Goal: Transaction & Acquisition: Purchase product/service

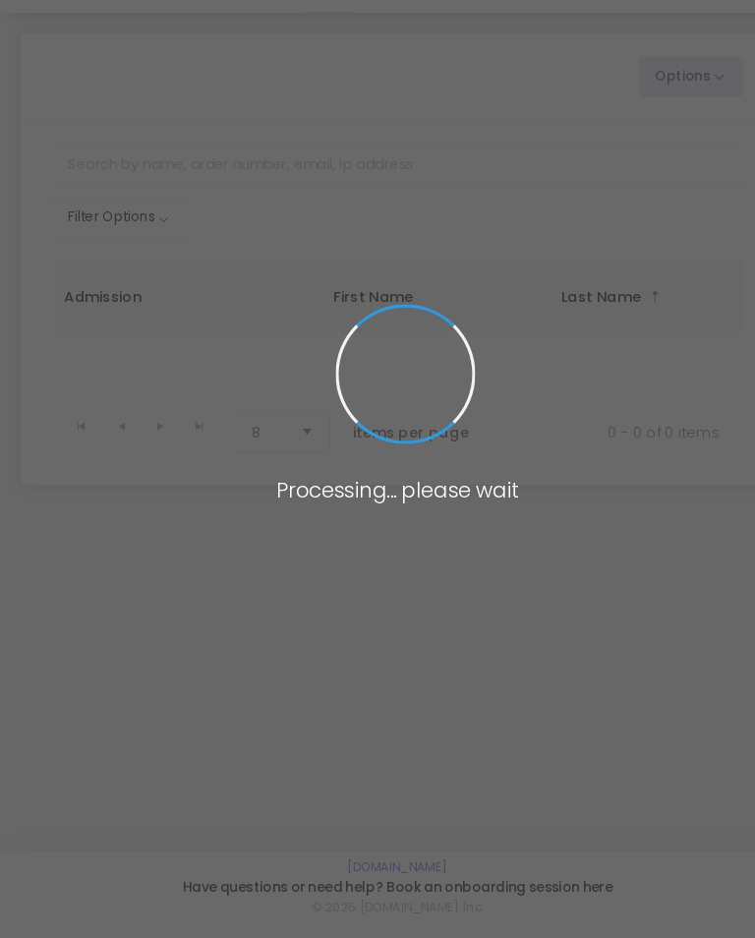
scroll to position [47, 0]
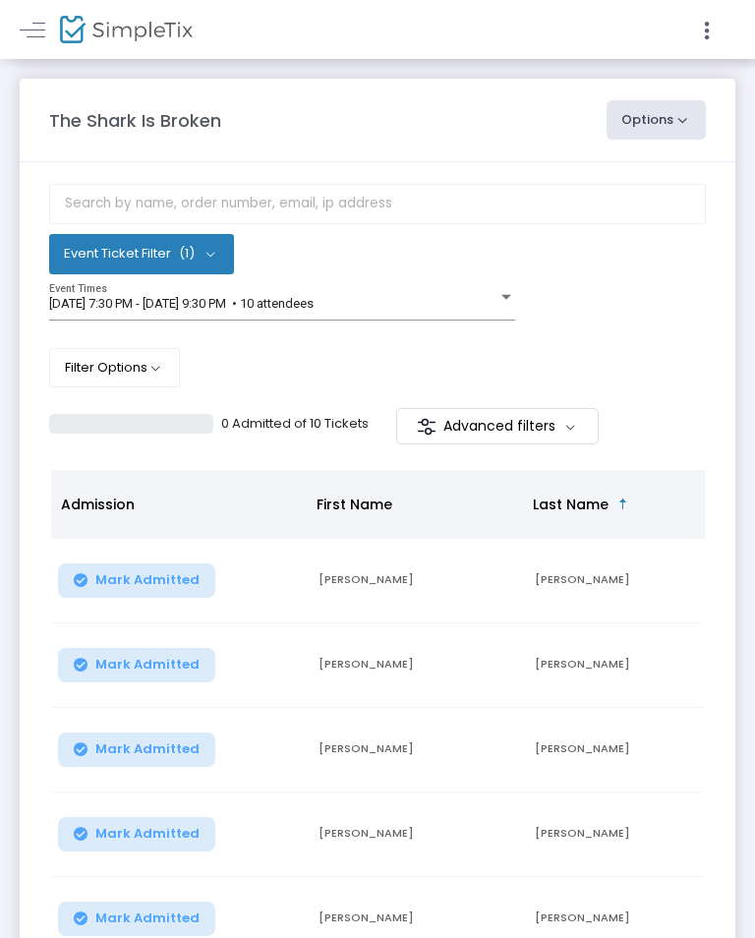
click at [28, 29] on span at bounding box center [33, 29] width 26 height 1
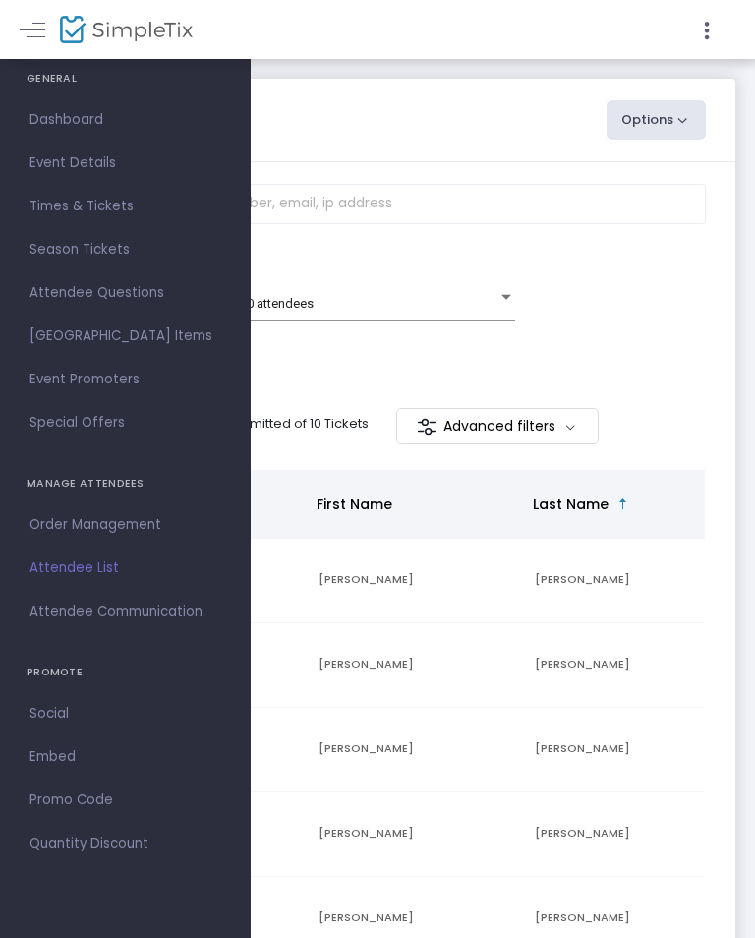
click at [700, 29] on icon at bounding box center [707, 31] width 18 height 25
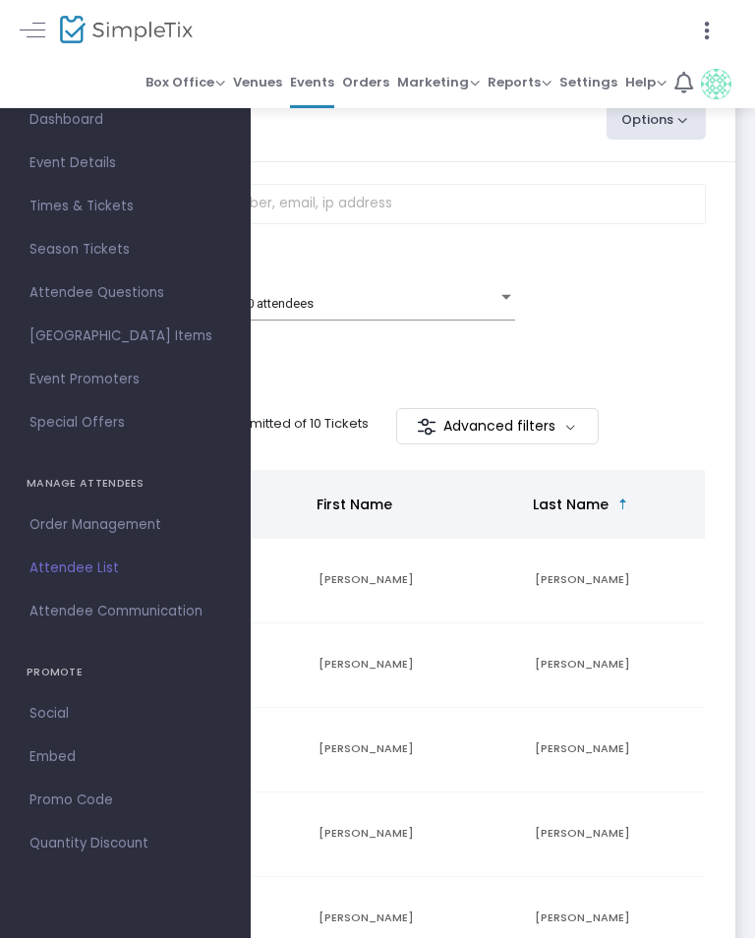
click at [173, 67] on link "Box Office Sell Tickets Bookings Sell Season Pass" at bounding box center [185, 83] width 80 height 49
click at [189, 74] on div at bounding box center [377, 469] width 755 height 938
click at [428, 124] on div "The Shark Is Broken" at bounding box center [317, 120] width 557 height 27
click at [179, 67] on link "Box Office Sell Tickets Bookings Sell Season Pass" at bounding box center [185, 83] width 80 height 49
click at [204, 80] on div at bounding box center [377, 469] width 755 height 938
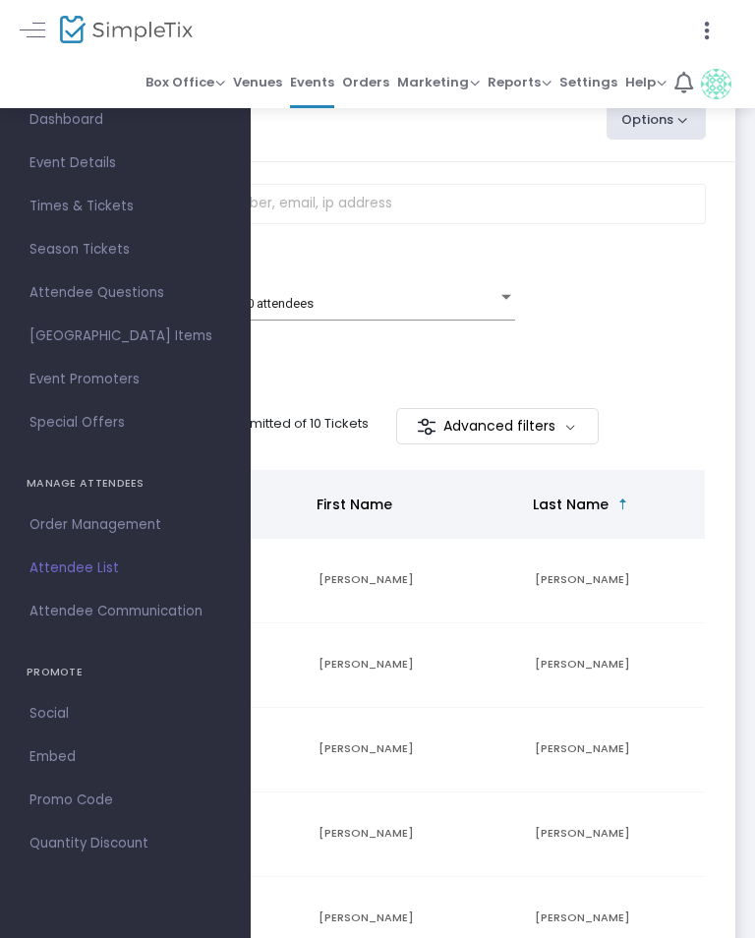
click at [211, 92] on span "Box Office Sell Tickets Bookings Sell Season Pass" at bounding box center [185, 82] width 80 height 28
click at [437, 25] on div at bounding box center [377, 469] width 755 height 938
click at [219, 84] on span "Box Office" at bounding box center [185, 82] width 80 height 19
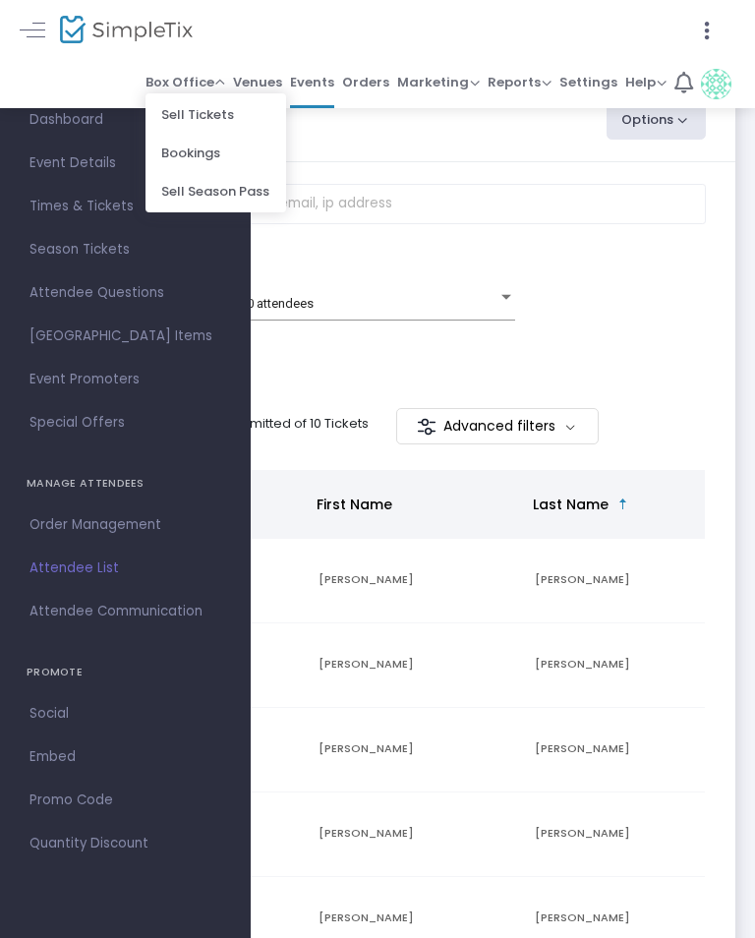
click at [211, 76] on div at bounding box center [377, 469] width 755 height 938
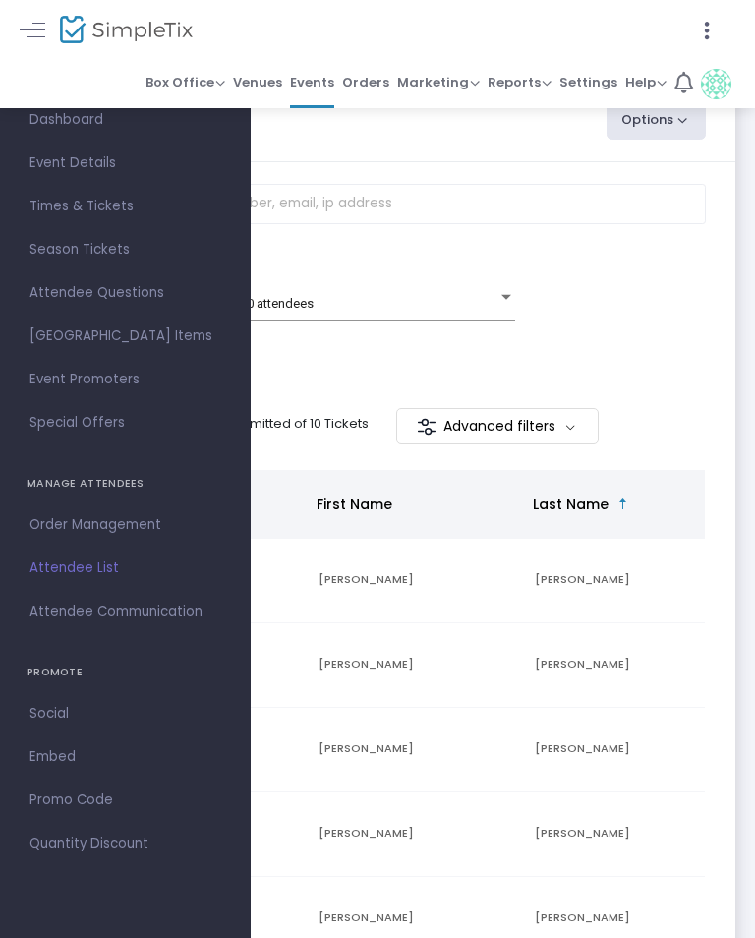
click at [200, 82] on span "Box Office" at bounding box center [185, 82] width 80 height 19
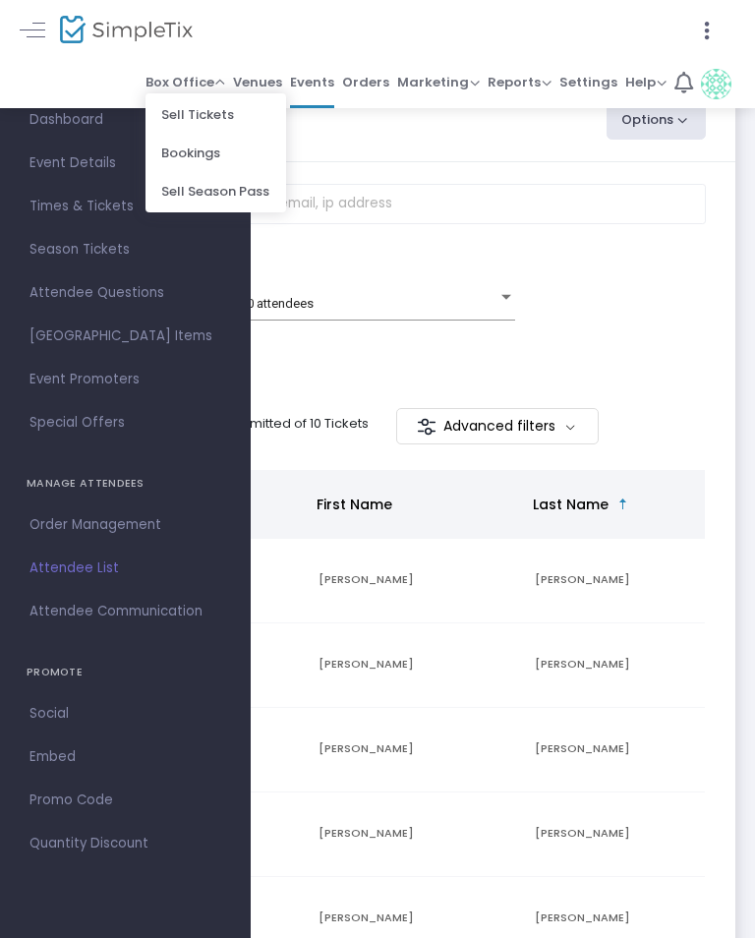
click at [231, 118] on li "Sell Tickets" at bounding box center [215, 114] width 141 height 38
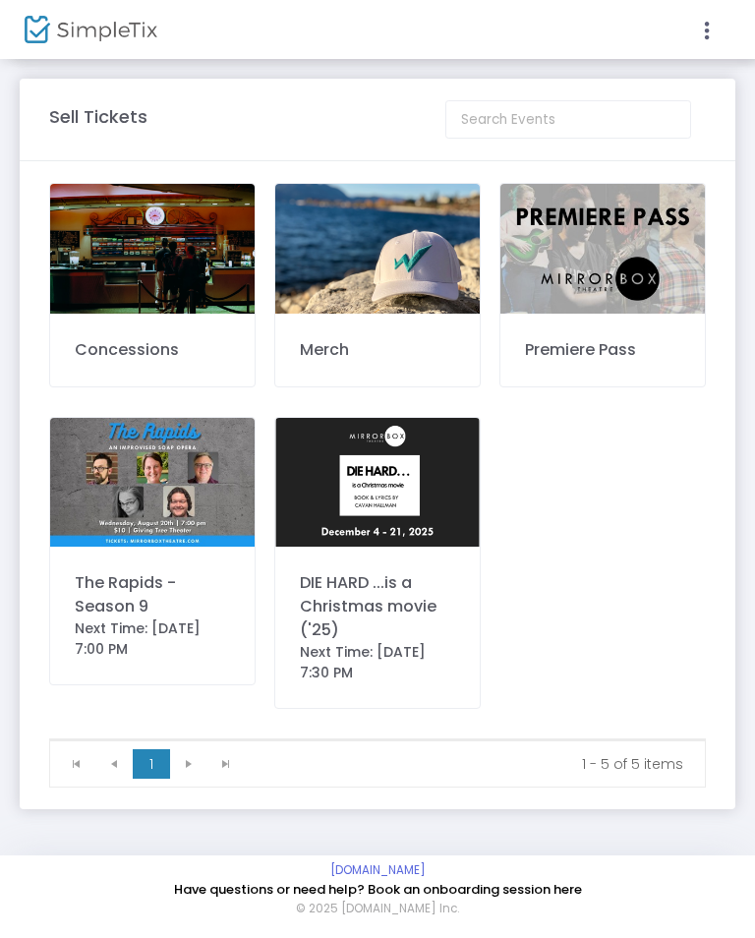
click at [182, 491] on div at bounding box center [377, 469] width 755 height 938
click at [172, 514] on img at bounding box center [152, 482] width 204 height 129
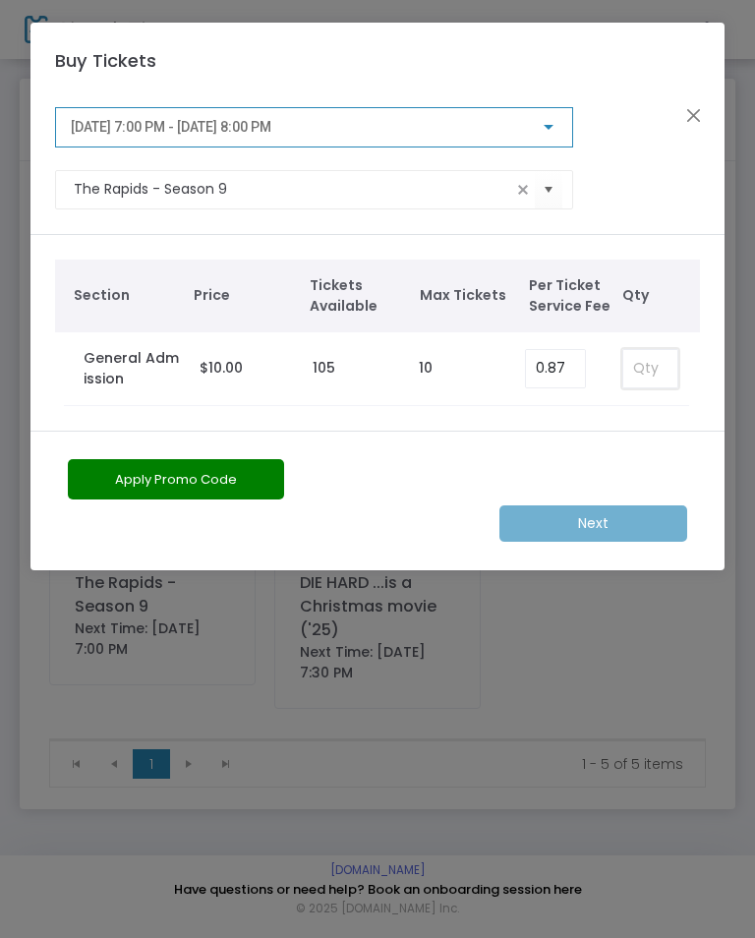
click at [649, 358] on input at bounding box center [650, 368] width 54 height 37
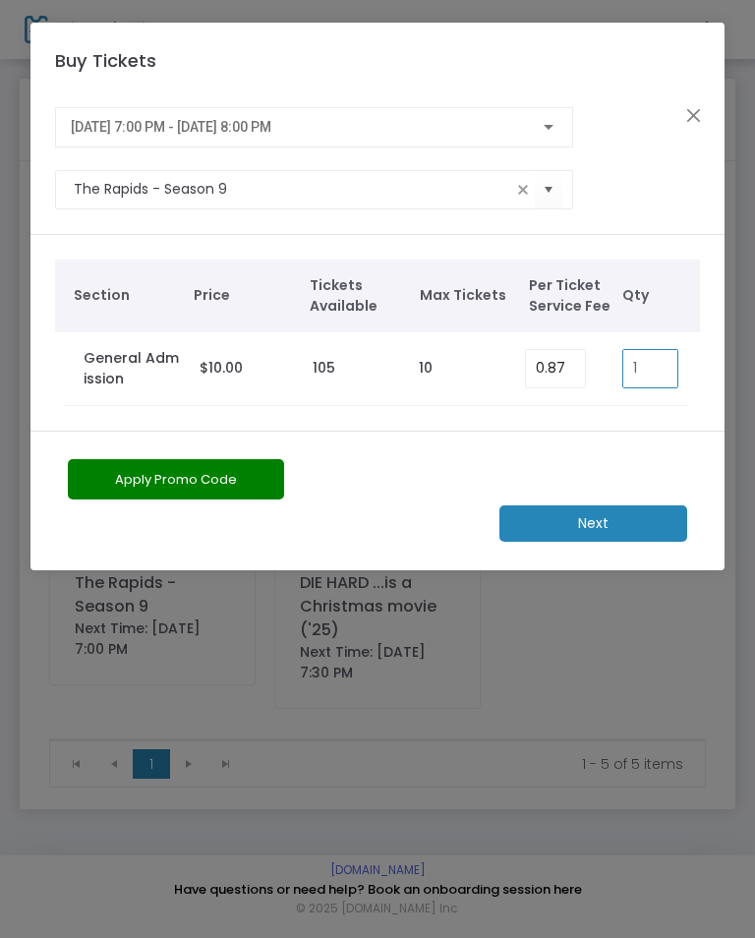
type input "1"
click at [634, 530] on m-button "Next" at bounding box center [593, 523] width 188 height 36
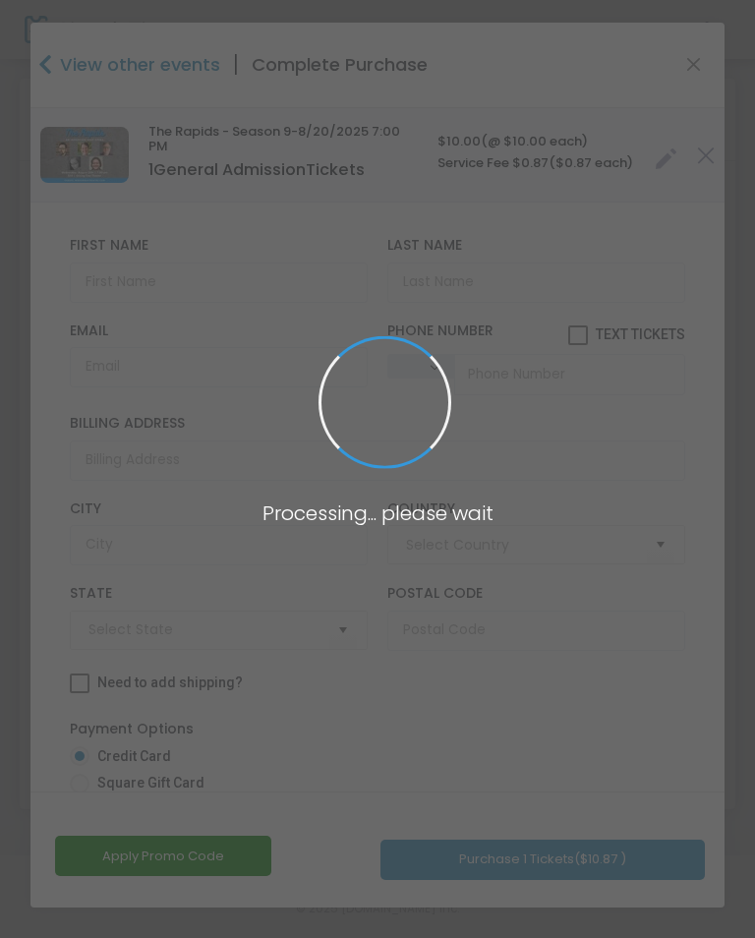
type input "United States"
type input "Iowa"
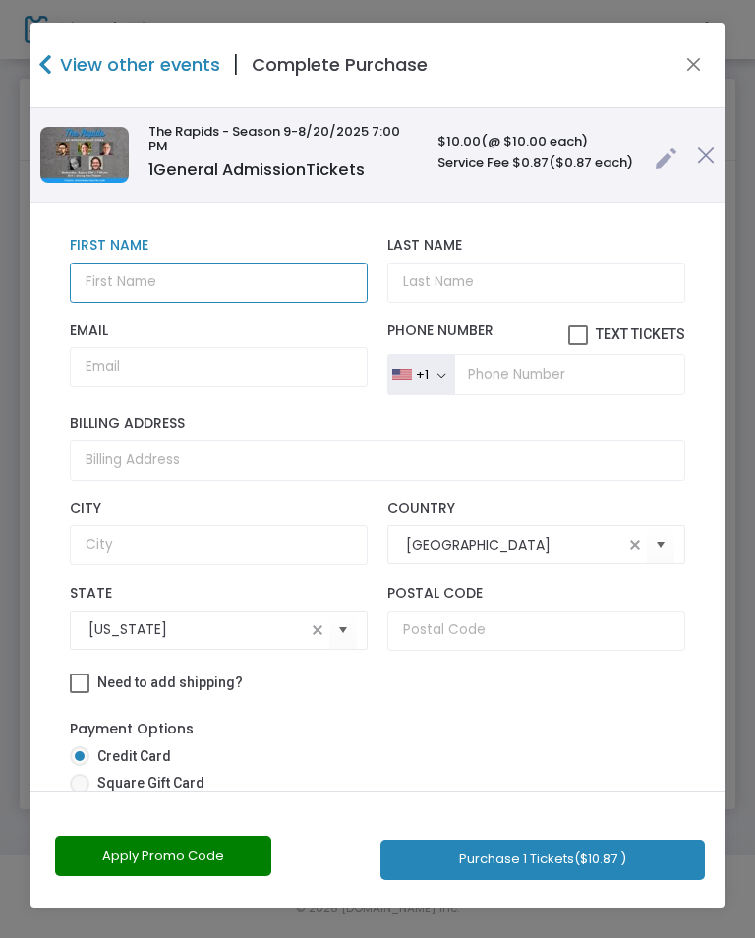
click at [250, 293] on input "text" at bounding box center [219, 282] width 299 height 40
type input "Libbie"
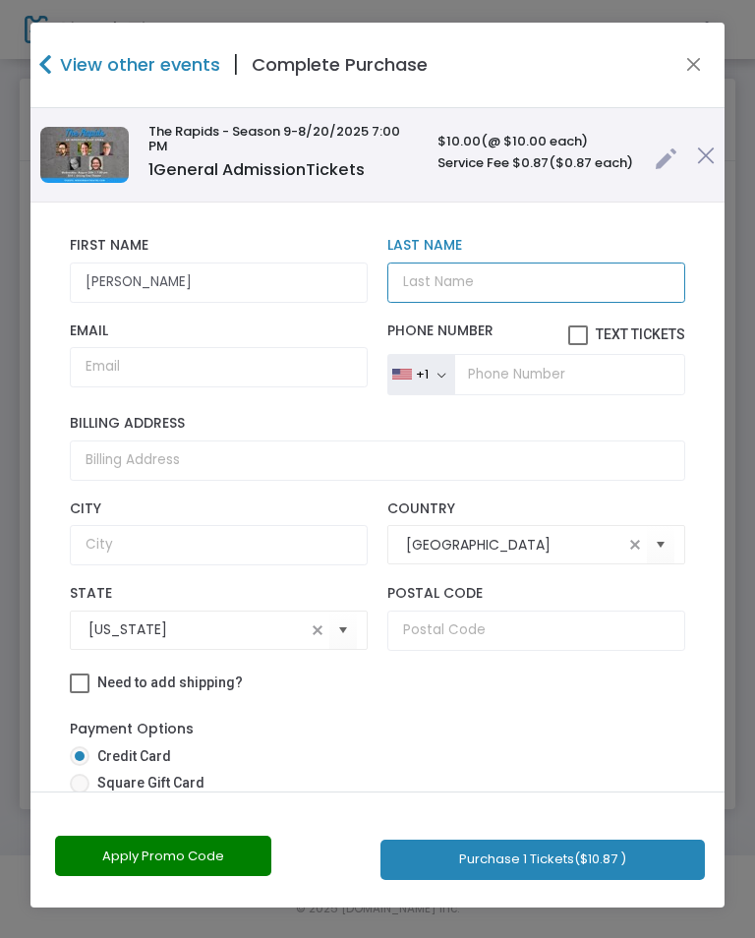
click at [495, 291] on input "Last Name" at bounding box center [536, 282] width 299 height 40
type input "Randall"
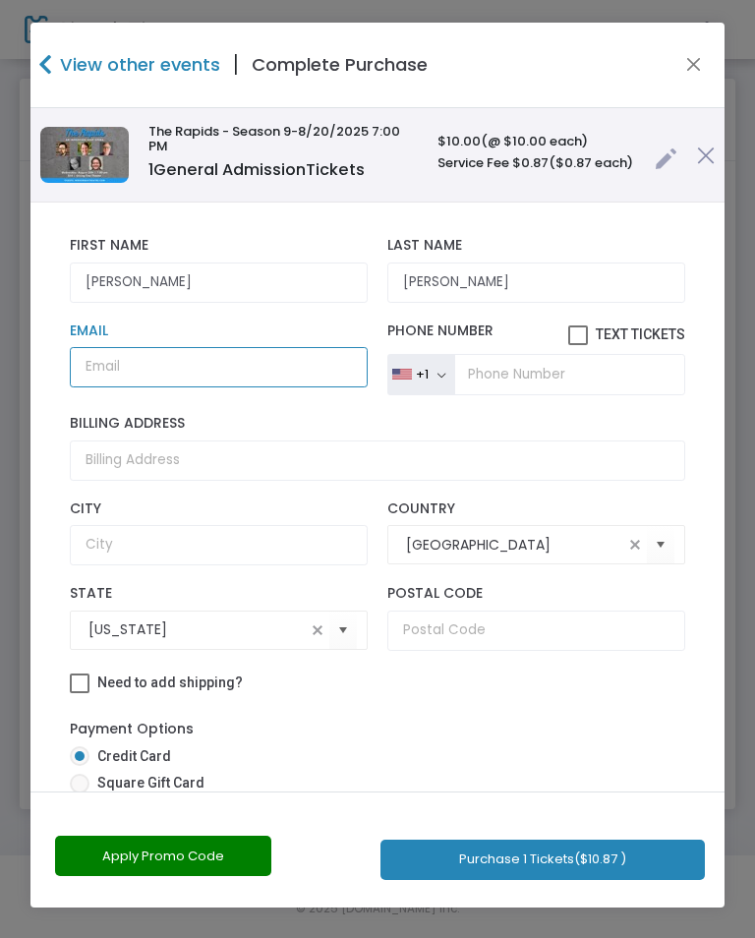
click at [225, 387] on input "Email" at bounding box center [219, 367] width 299 height 40
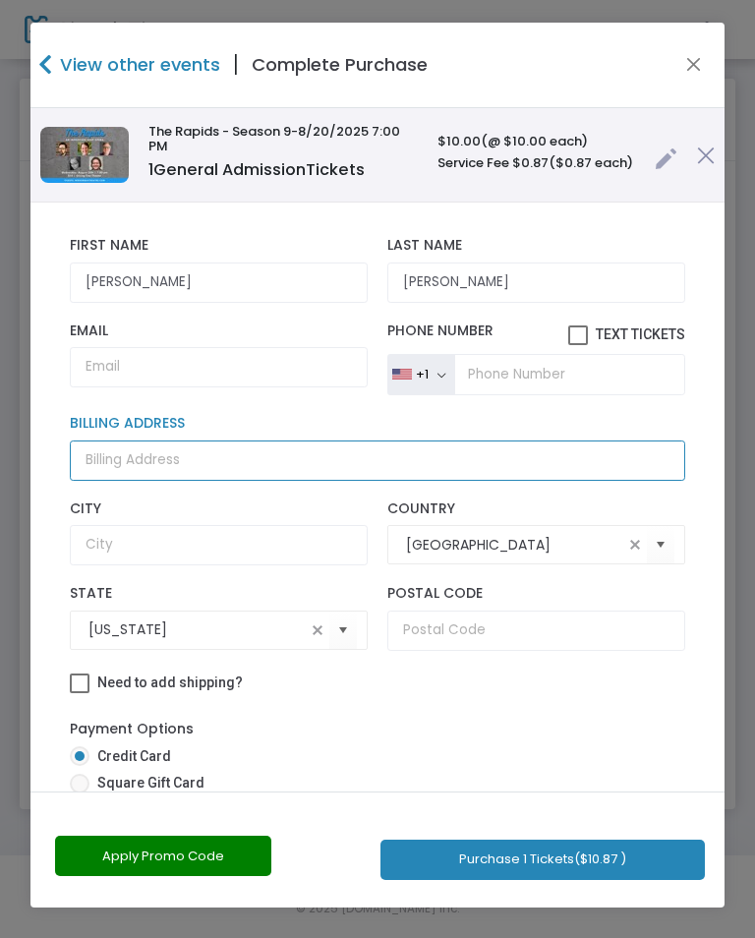
click at [259, 475] on input "Billing Address" at bounding box center [378, 460] width 616 height 40
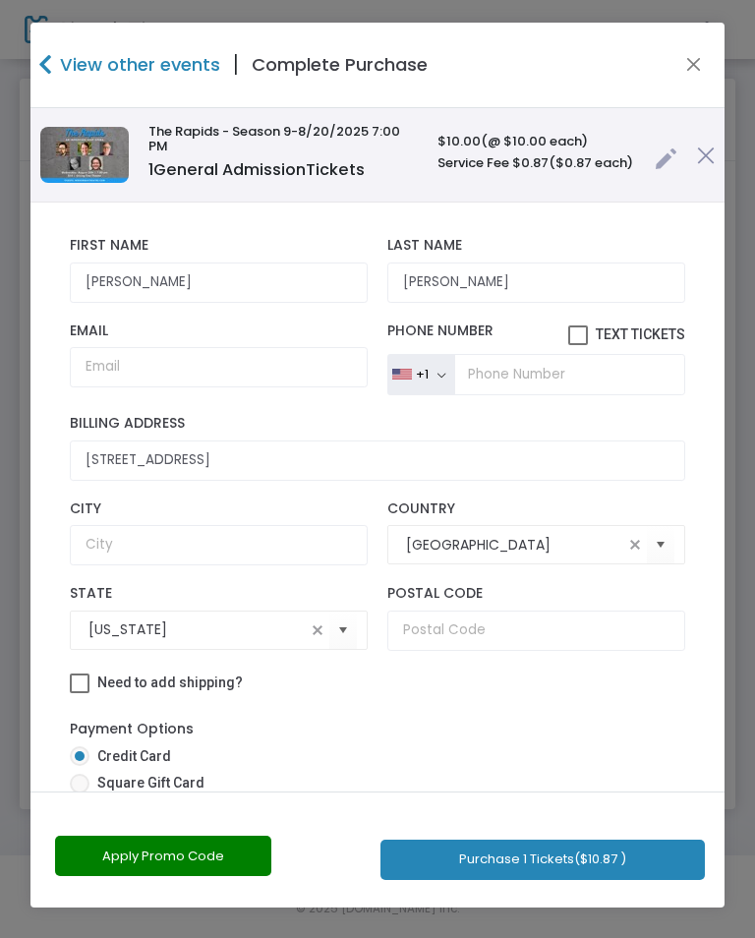
type input "211 1st Avenue Southeast"
type input "Cedar Rapids"
type input "52401"
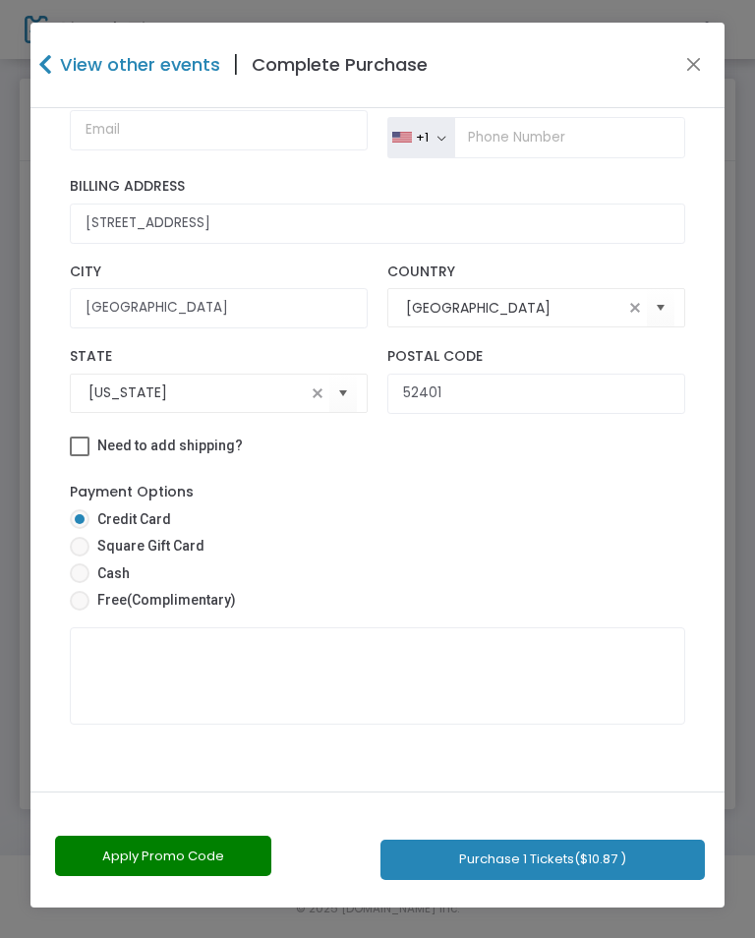
scroll to position [241, 0]
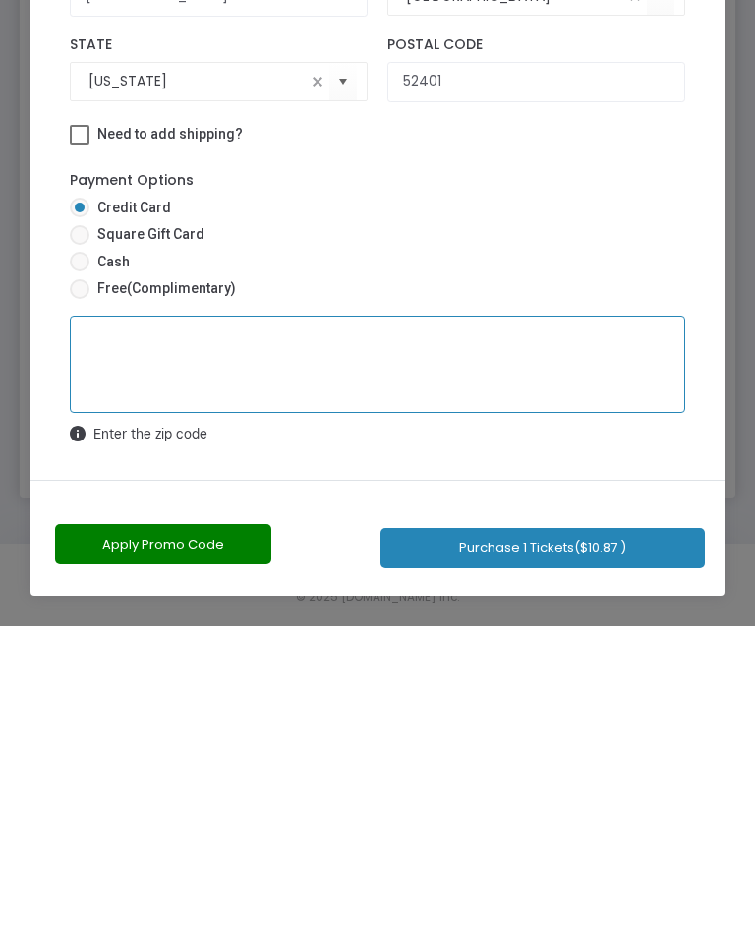
click at [483, 839] on button "Purchase 1 Tickets ($10.87 )" at bounding box center [542, 859] width 324 height 40
